Goal: Use online tool/utility: Utilize a website feature to perform a specific function

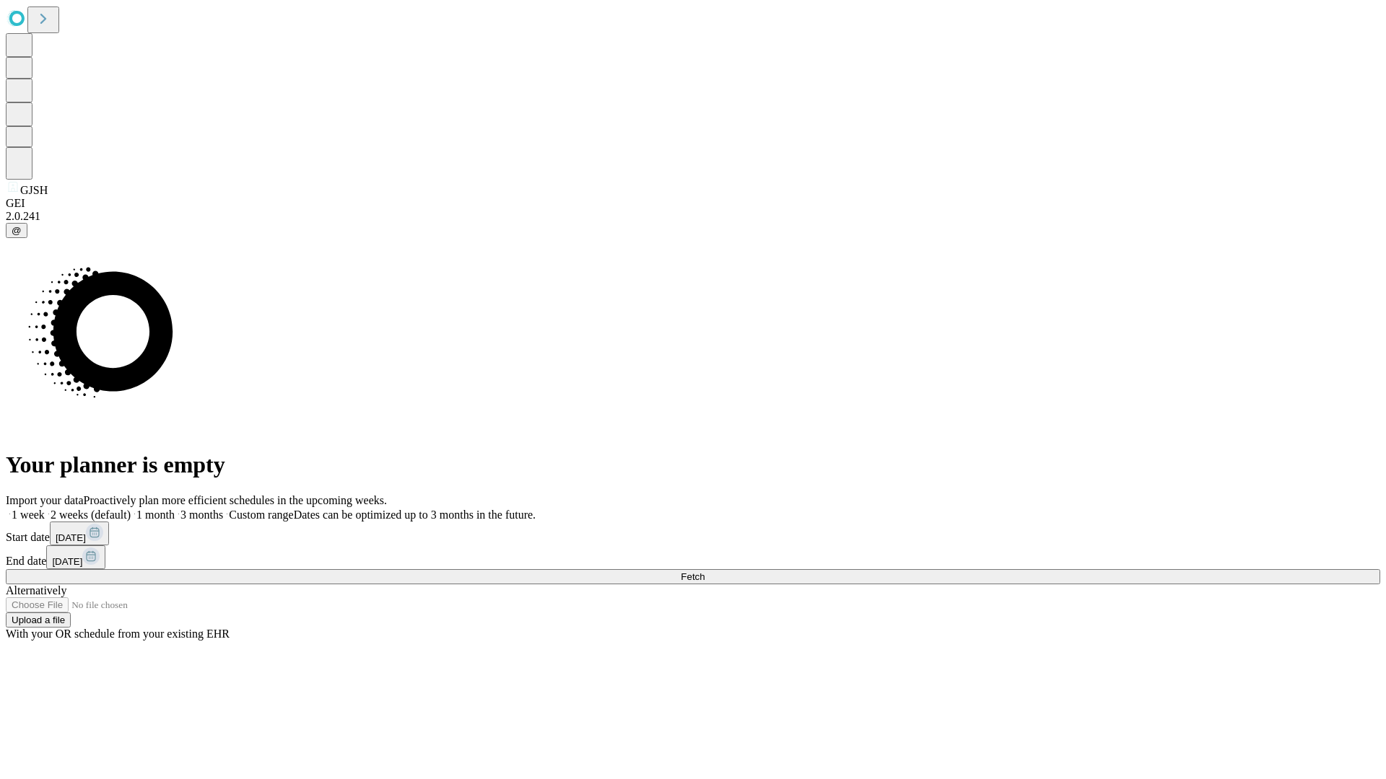
click at [704, 572] on span "Fetch" at bounding box center [693, 577] width 24 height 11
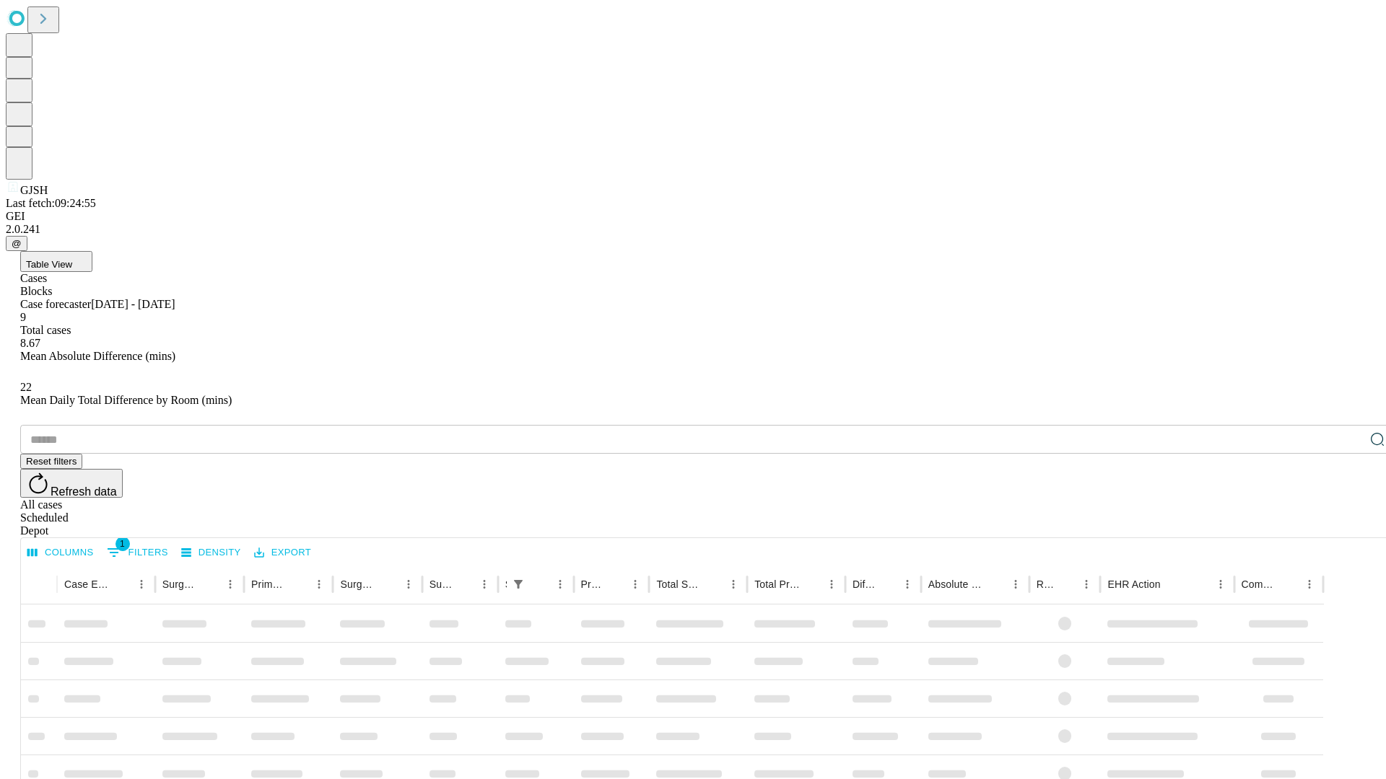
click at [72, 259] on span "Table View" at bounding box center [49, 264] width 46 height 11
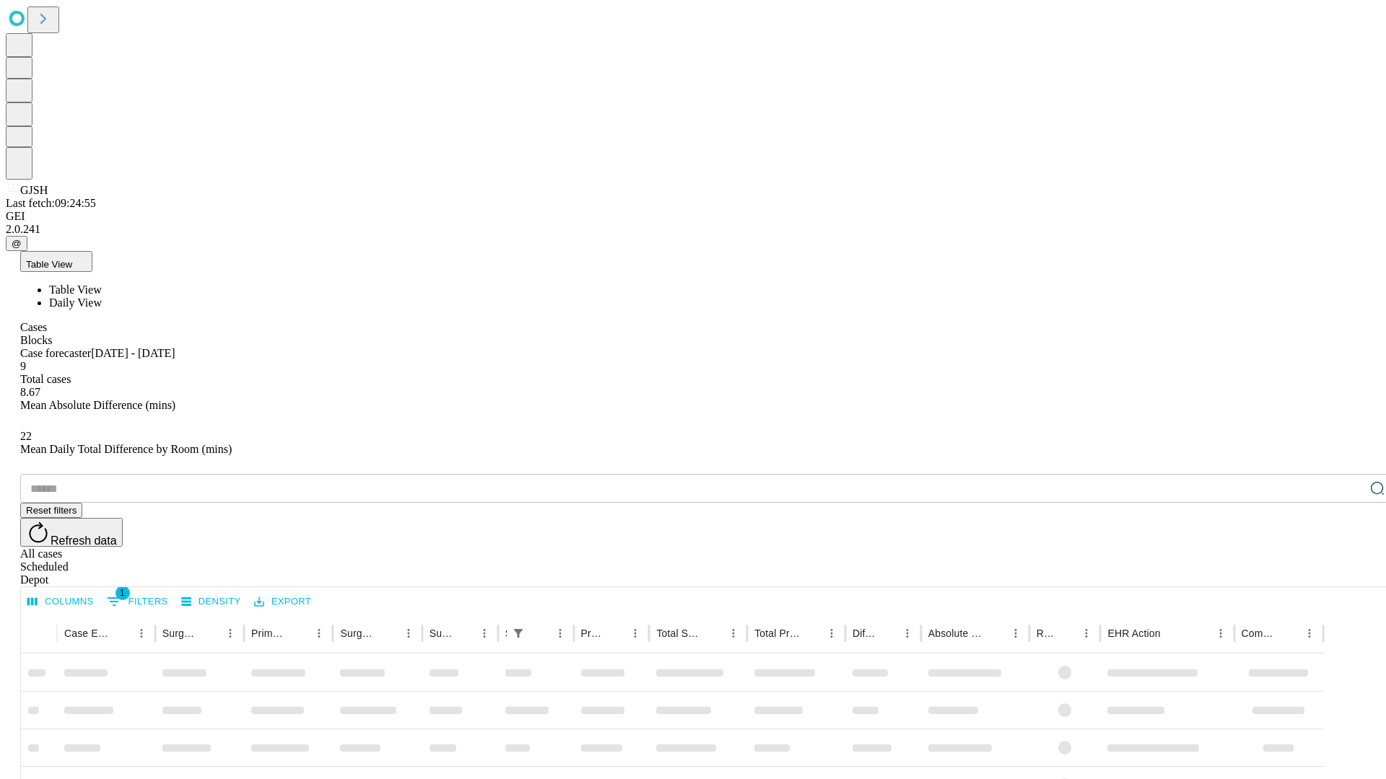
click at [102, 297] on span "Daily View" at bounding box center [75, 303] width 53 height 12
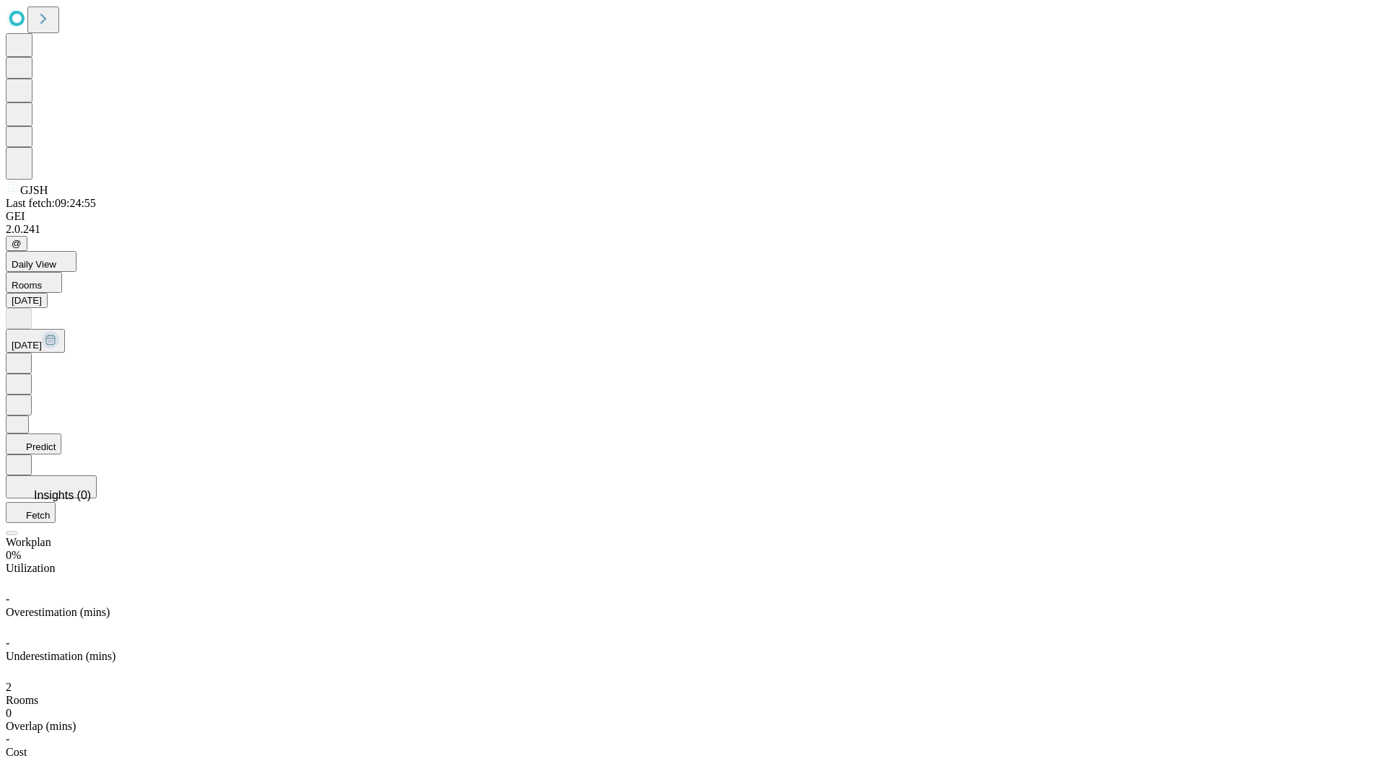
click at [61, 434] on button "Predict" at bounding box center [34, 444] width 56 height 21
